Goal: Book appointment/travel/reservation

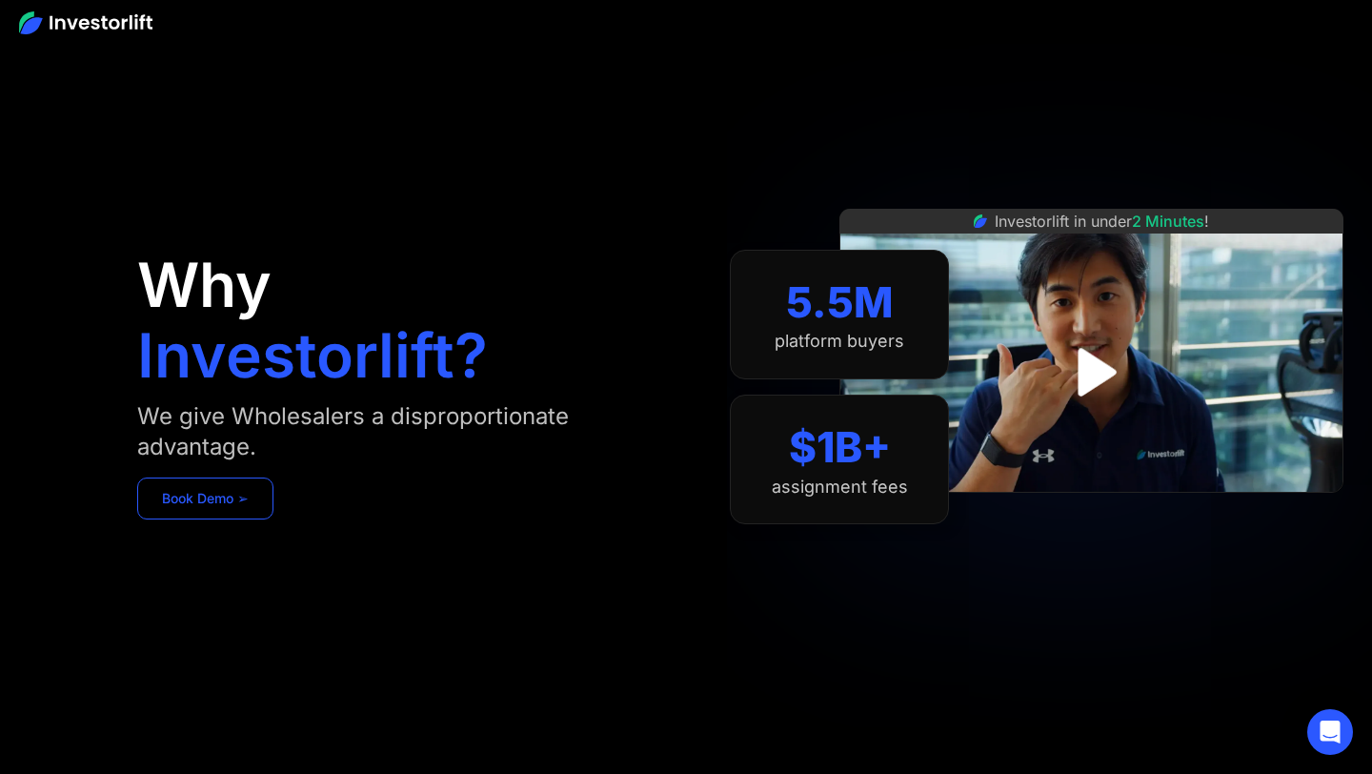
click at [232, 512] on link "Book Demo ➢" at bounding box center [205, 498] width 136 height 42
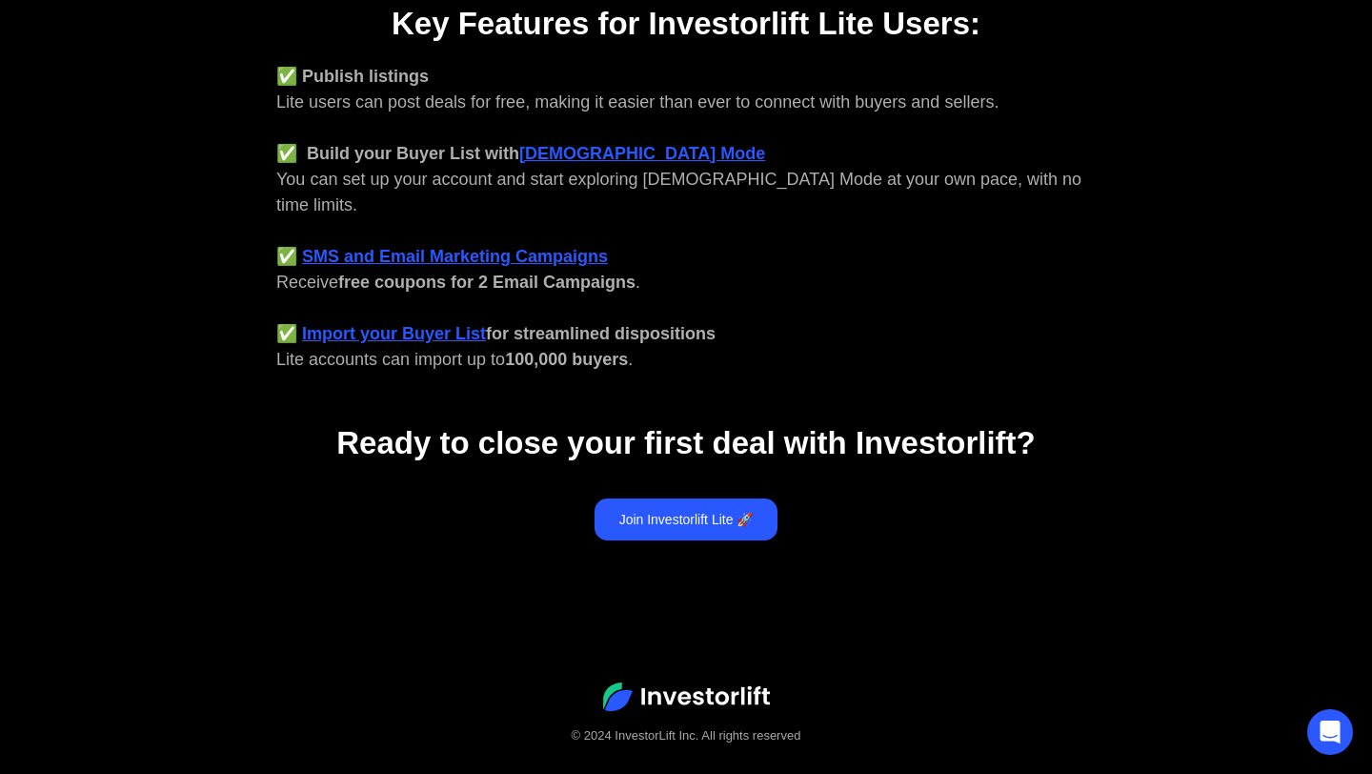
scroll to position [807, 0]
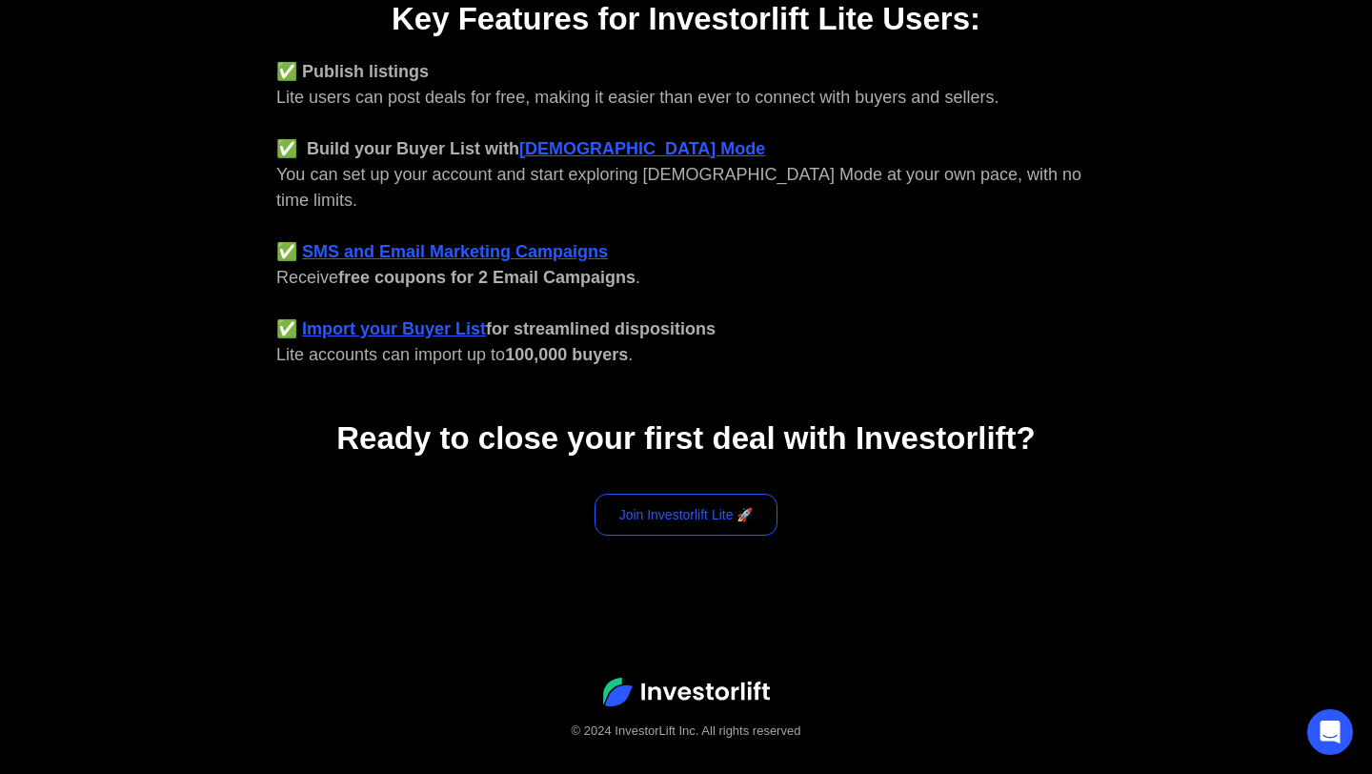
click at [701, 494] on link "Join Investorlift Lite 🚀" at bounding box center [687, 515] width 184 height 42
